Goal: Transaction & Acquisition: Purchase product/service

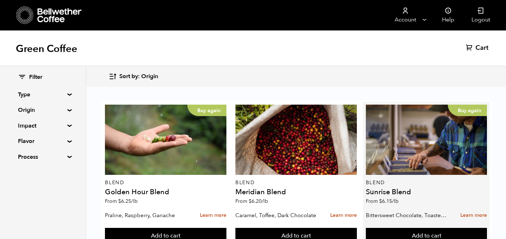
scroll to position [29, 0]
click at [409, 158] on div "Buy again Blend Sunrise Blend From $ 6.15 /lb" at bounding box center [425, 157] width 121 height 104
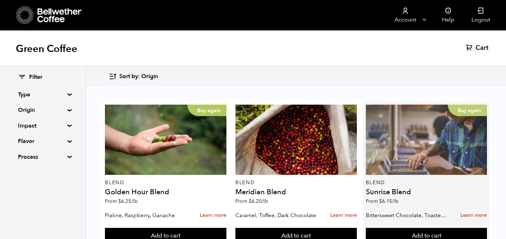
click at [411, 132] on div "Buy again" at bounding box center [425, 140] width 121 height 70
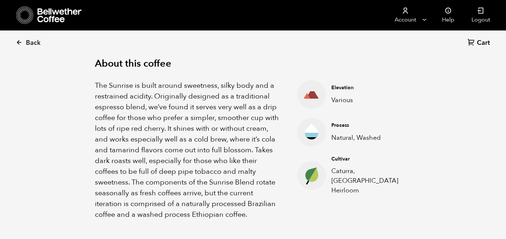
scroll to position [241, 0]
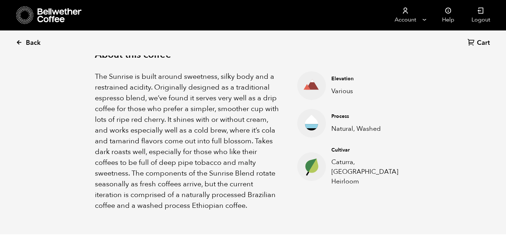
click at [24, 43] on link "Back" at bounding box center [38, 43] width 45 height 24
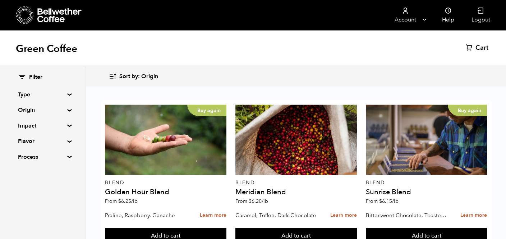
scroll to position [600, 0]
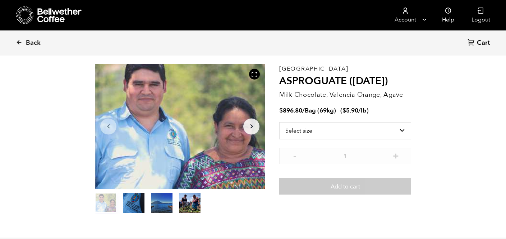
scroll to position [25, 0]
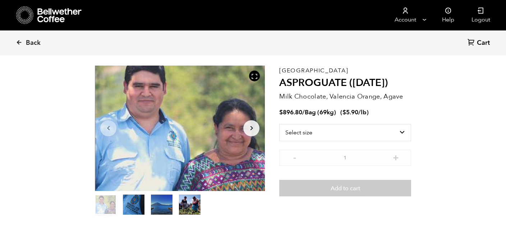
click at [252, 127] on icon "Arrow Right" at bounding box center [251, 128] width 9 height 9
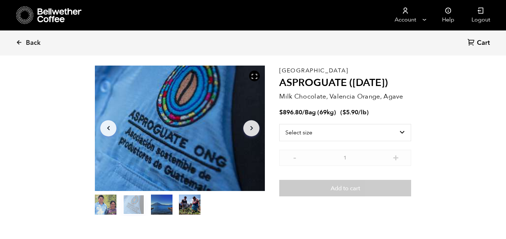
click at [252, 127] on icon "Arrow Right" at bounding box center [251, 128] width 9 height 9
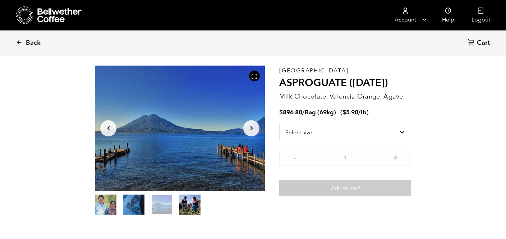
click at [252, 128] on icon "Arrow Right" at bounding box center [251, 128] width 9 height 9
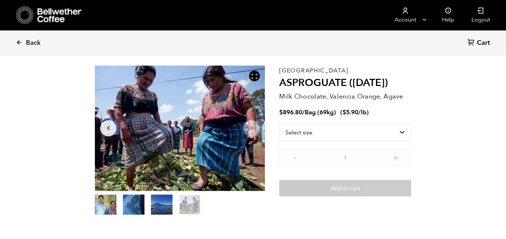
click at [252, 129] on icon "Arrow Right" at bounding box center [251, 128] width 9 height 9
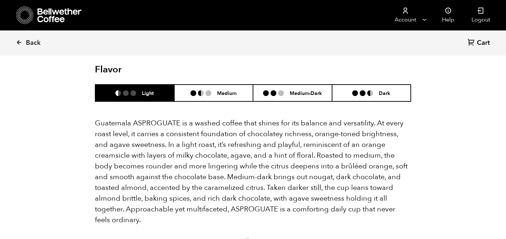
scroll to position [456, 0]
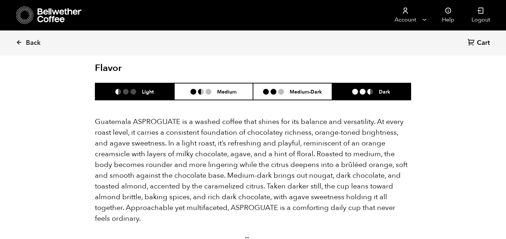
click at [365, 89] on ul at bounding box center [365, 92] width 27 height 6
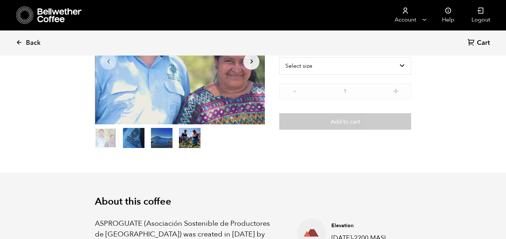
scroll to position [0, 0]
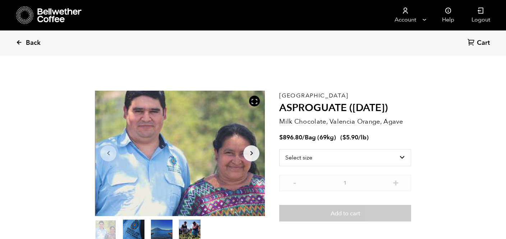
click at [18, 41] on icon at bounding box center [19, 42] width 6 height 6
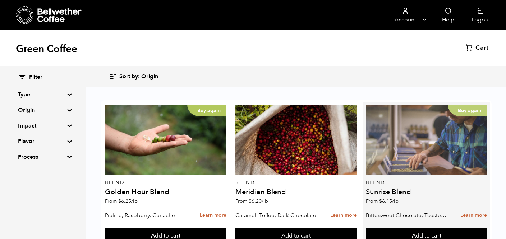
click at [395, 149] on div "Buy again" at bounding box center [425, 140] width 121 height 70
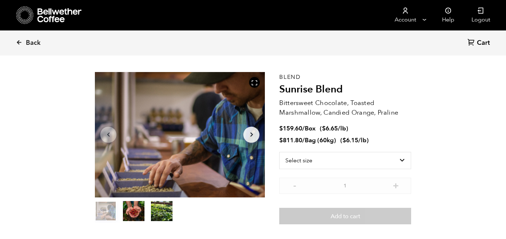
scroll to position [33, 0]
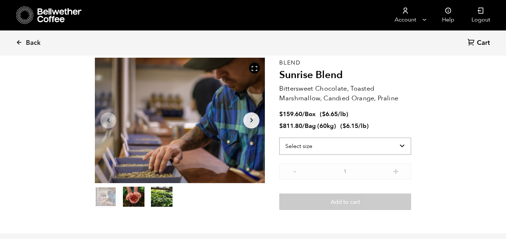
click at [339, 149] on select "Select size Bag (60kg) (132 lbs) Box (24 lbs)" at bounding box center [345, 146] width 132 height 17
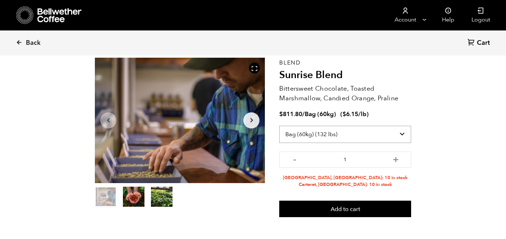
click at [389, 135] on select "Select size Bag (60kg) (132 lbs) Box (24 lbs)" at bounding box center [345, 134] width 132 height 17
select select "box"
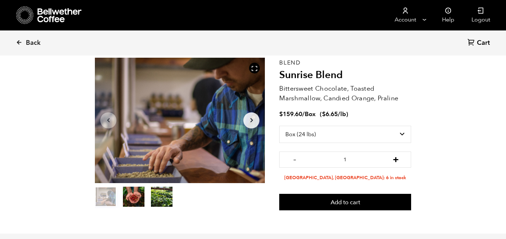
click at [396, 159] on button "+" at bounding box center [395, 158] width 9 height 7
click at [396, 158] on button "+" at bounding box center [395, 158] width 9 height 7
click at [295, 159] on button "-" at bounding box center [294, 158] width 9 height 7
type input "2"
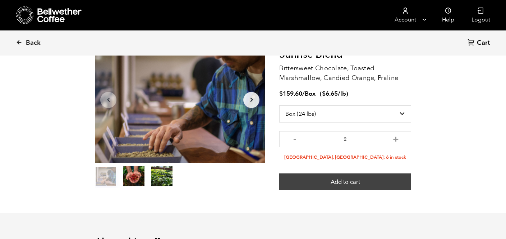
scroll to position [43, 0]
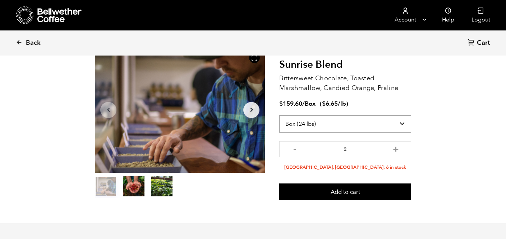
click at [400, 124] on select "Select size Bag (60kg) (132 lbs) Box (24 lbs)" at bounding box center [345, 124] width 132 height 17
select select "bag-3"
type input "1"
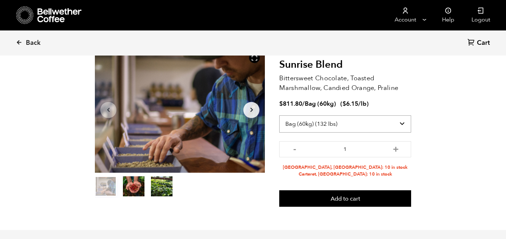
click at [400, 122] on select "Select size Bag (60kg) (132 lbs) Box (24 lbs)" at bounding box center [345, 124] width 132 height 17
select select "box"
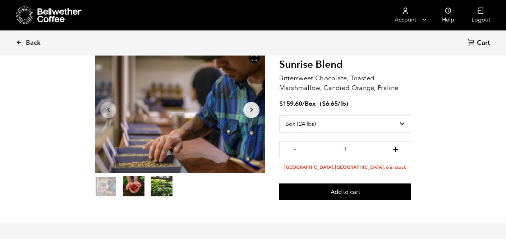
click at [395, 149] on button "+" at bounding box center [395, 148] width 9 height 7
type input "3"
click at [400, 123] on select "Select size Bag (60kg) (132 lbs) Box (24 lbs)" at bounding box center [345, 124] width 132 height 17
select select "bag-3"
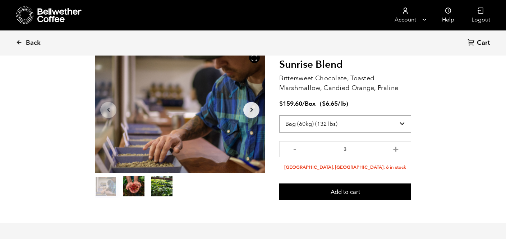
type input "1"
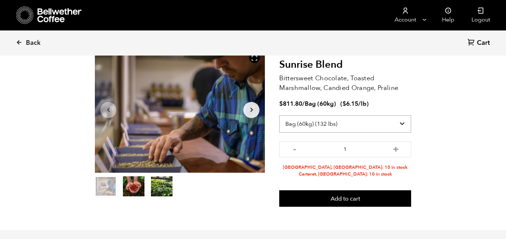
click at [399, 123] on select "Select size Bag (60kg) (132 lbs) Box (24 lbs)" at bounding box center [345, 124] width 132 height 17
select select "box"
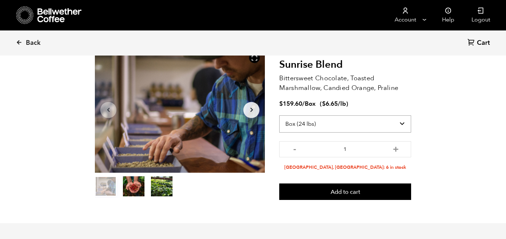
click at [400, 123] on select "Select size Bag (60kg) (132 lbs) Box (24 lbs)" at bounding box center [345, 124] width 132 height 17
click at [393, 149] on button "+" at bounding box center [395, 148] width 9 height 7
type input "2"
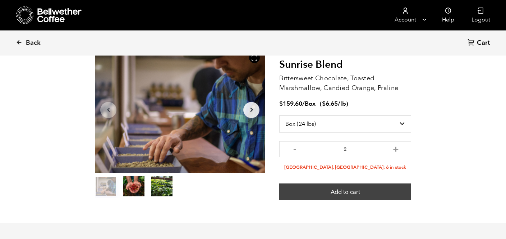
click at [356, 189] on button "Add to cart" at bounding box center [345, 192] width 132 height 17
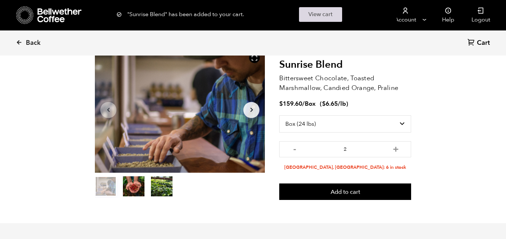
click at [311, 13] on link "View cart" at bounding box center [320, 14] width 43 height 15
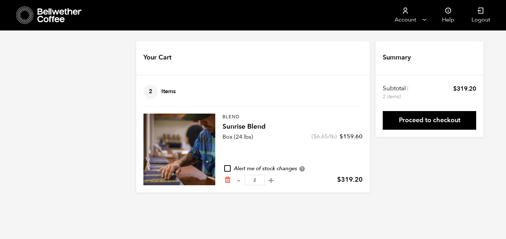
click at [227, 168] on input "checkbox" at bounding box center [227, 169] width 6 height 6
checkbox input "true"
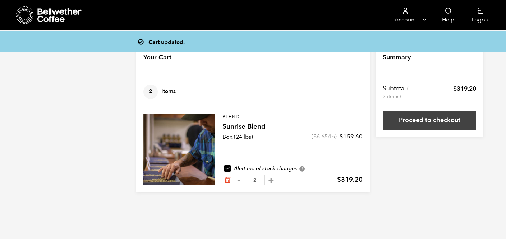
click at [418, 118] on link "Proceed to checkout" at bounding box center [428, 120] width 93 height 19
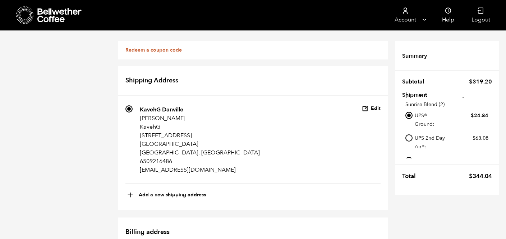
scroll to position [21, 0]
click at [410, 154] on input "Local pickup - [GEOGRAPHIC_DATA], [GEOGRAPHIC_DATA]" at bounding box center [408, 157] width 7 height 7
radio input "true"
click at [409, 109] on input "UPS® Ground: $ 24.84" at bounding box center [408, 112] width 7 height 7
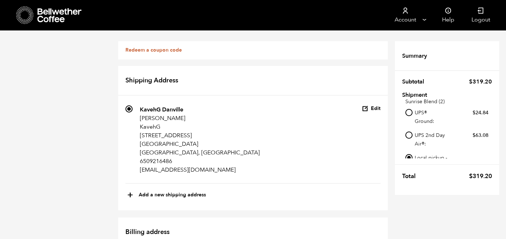
radio input "true"
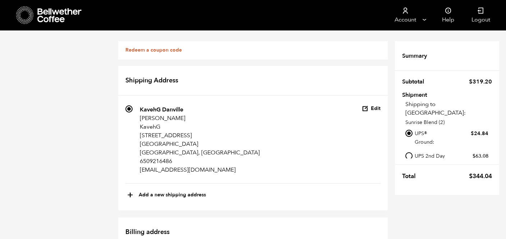
scroll to position [418, 0]
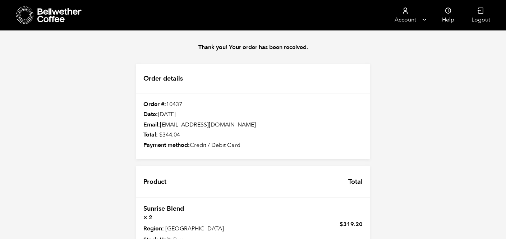
scroll to position [101, 0]
